Goal: Communication & Community: Answer question/provide support

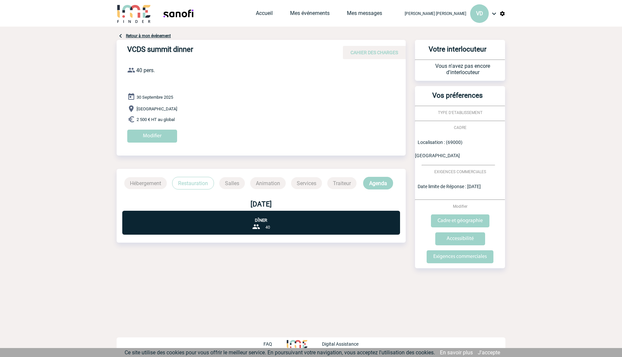
click at [101, 48] on body "[PERSON_NAME] [PERSON_NAME] VD Accueil Mes événements" at bounding box center [311, 178] width 622 height 357
click at [101, 48] on body "Valerie DUMON JONES VD Accueil Mes événements" at bounding box center [311, 178] width 622 height 357
drag, startPoint x: 533, startPoint y: 69, endPoint x: 498, endPoint y: 93, distance: 42.0
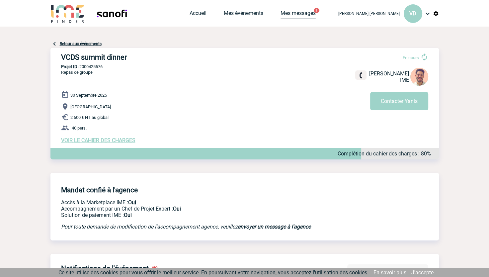
click at [316, 15] on link "Mes messages" at bounding box center [298, 14] width 35 height 9
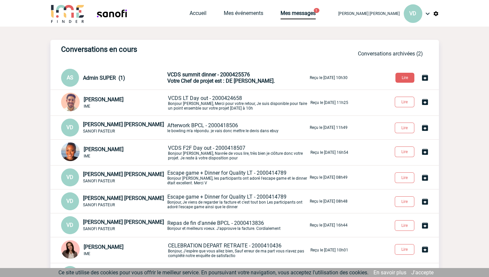
click at [213, 76] on span "VCDS summit dinner - 2000425576" at bounding box center [208, 74] width 83 height 6
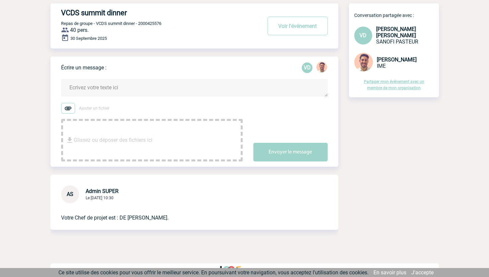
scroll to position [45, 0]
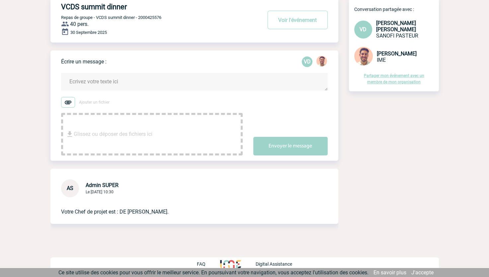
click at [113, 83] on textarea at bounding box center [194, 82] width 267 height 18
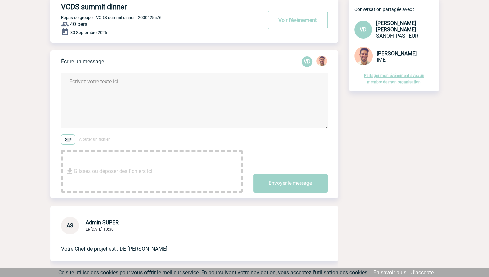
type textarea "Y"
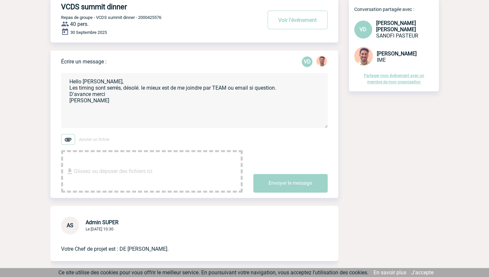
click at [69, 89] on textarea "Hello Yanis, Les timing sont serrés, désolé. le mieux est de me joindre par TEA…" at bounding box center [194, 100] width 267 height 55
click at [74, 108] on textarea "Hello Yanis, Merci pour la prise en charge, les timing sont serrés, désolé. le …" at bounding box center [194, 100] width 267 height 55
click at [120, 96] on textarea "Hello Yanis, Merci pour la prise en charge, les timing sont serrés, désolé. le …" at bounding box center [194, 100] width 267 height 55
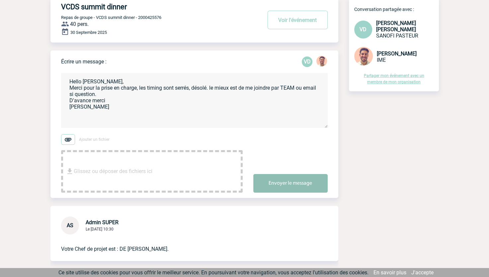
type textarea "Hello Yanis, Merci pour la prise en charge, les timing sont serrés, désolé. le …"
click at [274, 187] on button "Envoyer le message" at bounding box center [291, 183] width 74 height 19
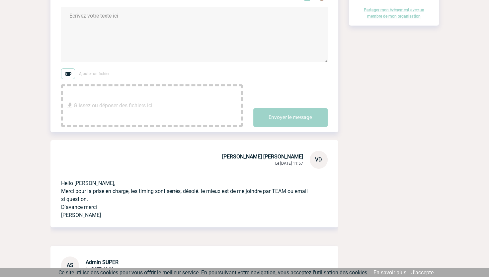
scroll to position [111, 0]
